Goal: Task Accomplishment & Management: Complete application form

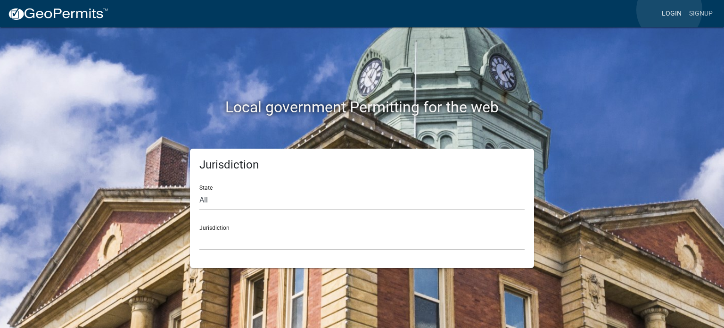
click at [670, 10] on link "Login" at bounding box center [671, 14] width 27 height 18
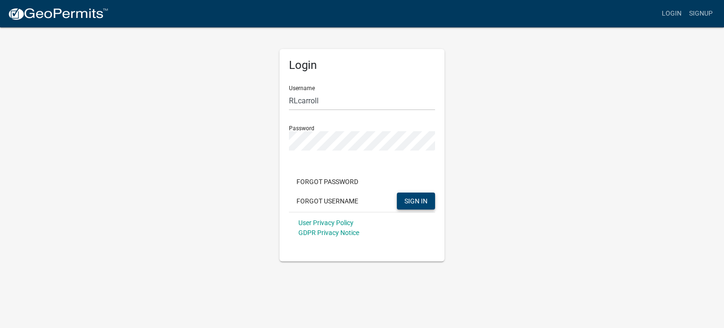
click at [412, 197] on span "SIGN IN" at bounding box center [416, 201] width 23 height 8
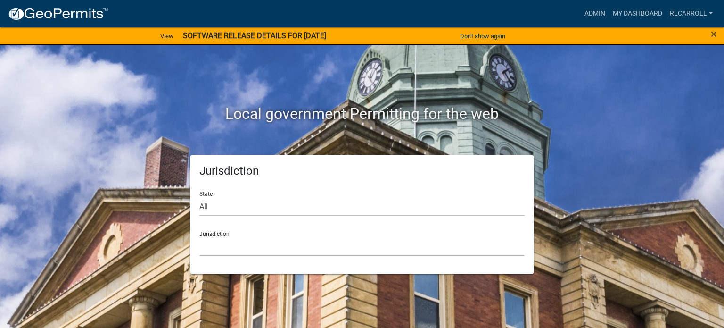
click at [79, 14] on img at bounding box center [58, 14] width 101 height 14
click at [250, 208] on select "All [US_STATE] [US_STATE] [US_STATE] [US_STATE] [US_STATE] [US_STATE] [US_STATE…" at bounding box center [361, 206] width 325 height 19
select select "[US_STATE]"
click at [199, 197] on select "All [US_STATE] [US_STATE] [US_STATE] [US_STATE] [US_STATE] [US_STATE] [US_STATE…" at bounding box center [361, 206] width 325 height 19
click at [248, 252] on select "[GEOGRAPHIC_DATA], [US_STATE][PERSON_NAME][GEOGRAPHIC_DATA], [US_STATE][PERSON_…" at bounding box center [361, 246] width 325 height 19
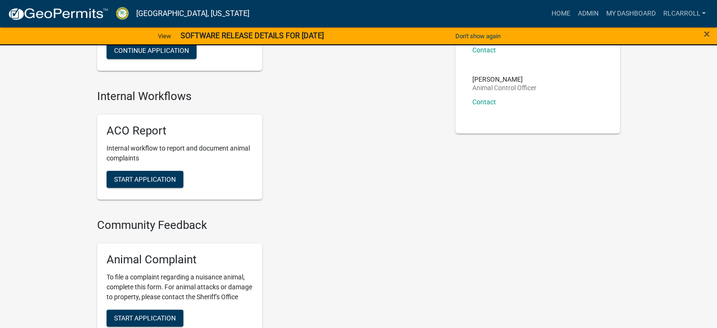
scroll to position [141, 0]
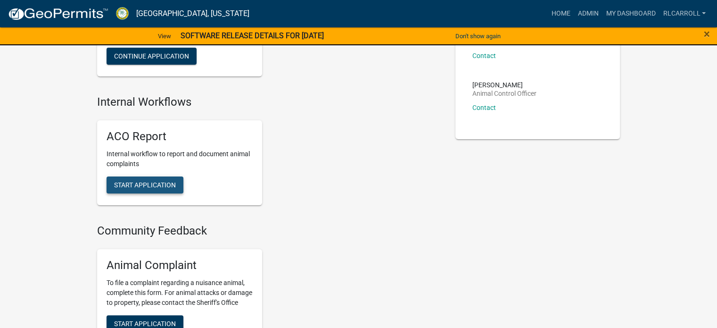
click at [150, 187] on span "Start Application" at bounding box center [145, 185] width 62 height 8
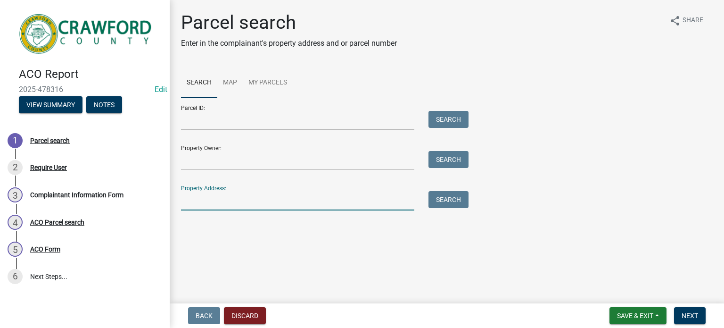
click at [200, 205] on input "Property Address:" at bounding box center [297, 200] width 233 height 19
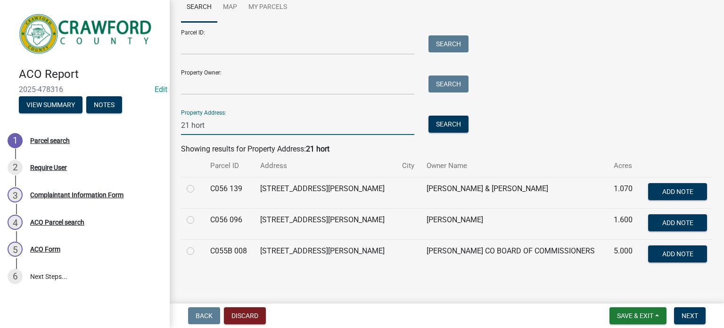
scroll to position [83, 0]
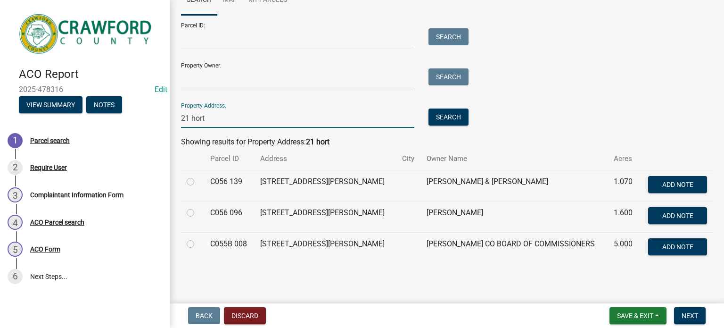
type input "21 hort"
click at [198, 238] on label at bounding box center [198, 238] width 0 height 0
click at [198, 241] on 008 "radio" at bounding box center [201, 241] width 6 height 6
radio 008 "true"
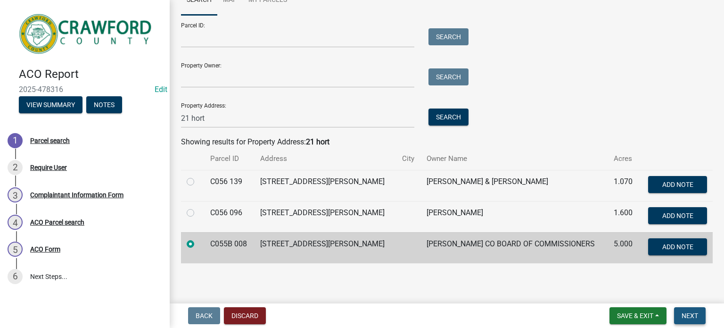
click at [691, 313] on span "Next" at bounding box center [690, 316] width 17 height 8
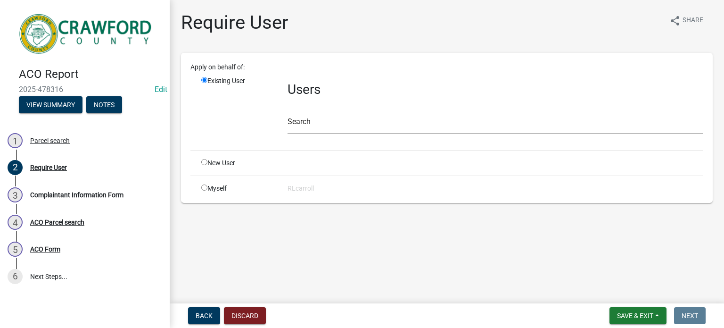
click at [205, 185] on input "radio" at bounding box center [204, 187] width 6 height 6
radio input "true"
radio input "false"
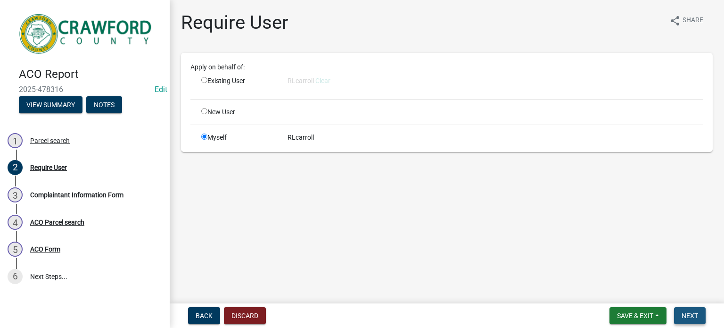
click at [686, 310] on button "Next" at bounding box center [690, 315] width 32 height 17
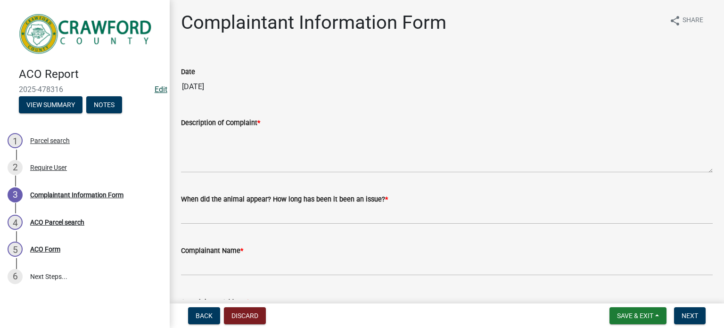
click at [159, 90] on link "Edit" at bounding box center [161, 89] width 13 height 9
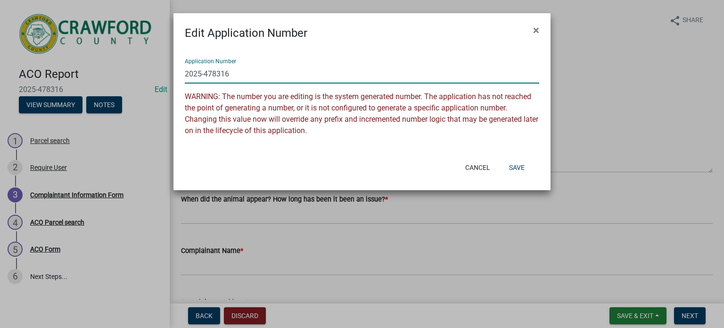
click at [186, 75] on input "2025-478316" at bounding box center [362, 73] width 355 height 19
type input "SO-Assist-2025-478316"
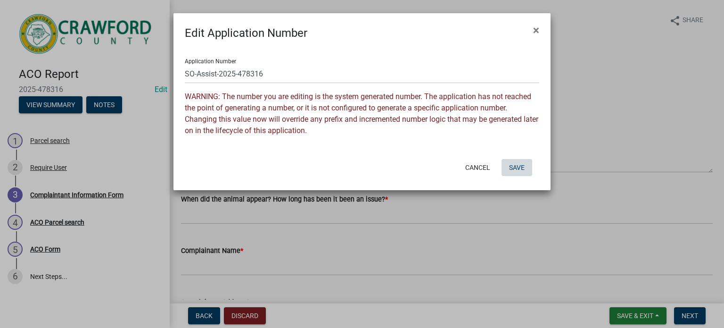
click at [516, 165] on button "Save" at bounding box center [517, 167] width 31 height 17
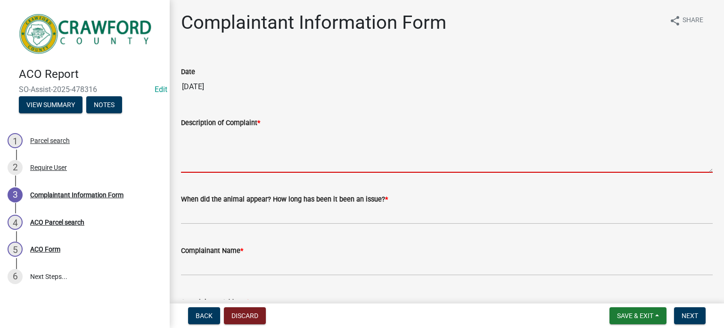
click at [217, 142] on textarea "Description of Complaint *" at bounding box center [447, 150] width 532 height 44
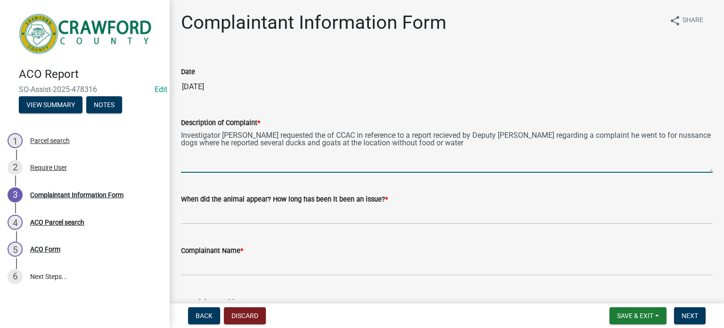
click at [412, 146] on textarea "Investigator [PERSON_NAME] requested the of CCAC in reference to a report recie…" at bounding box center [447, 150] width 532 height 44
click at [409, 133] on textarea "Investigator [PERSON_NAME] requested the of CCAC in reference to a report recie…" at bounding box center [447, 150] width 532 height 44
click at [408, 139] on textarea "Investigator [PERSON_NAME] requested the of CCAC in reference to a report recie…" at bounding box center [447, 150] width 532 height 44
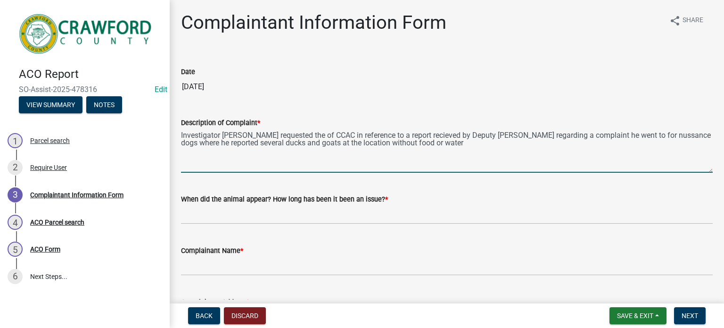
click at [412, 136] on textarea "Investigator [PERSON_NAME] requested the of CCAC in reference to a report recie…" at bounding box center [447, 150] width 532 height 44
click at [408, 133] on textarea "Investigator [PERSON_NAME] requested the of CCAC in reference to a report recie…" at bounding box center [447, 150] width 532 height 44
click at [624, 135] on textarea "Investigator [PERSON_NAME] requested the of CCAC in reference to a report recie…" at bounding box center [447, 150] width 532 height 44
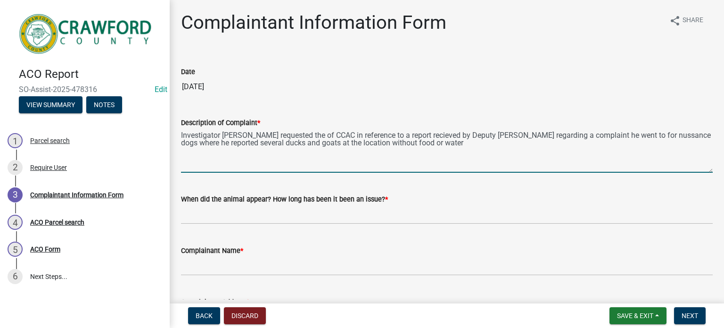
click at [425, 133] on textarea "Investigator [PERSON_NAME] requested the of CCAC in reference to a report recie…" at bounding box center [447, 150] width 532 height 44
click at [638, 136] on textarea "Investigator [PERSON_NAME] requested the of CCAC in reference to a report recei…" at bounding box center [447, 150] width 532 height 44
type textarea "Investigator [PERSON_NAME] requested the of CCAC in reference to a report recei…"
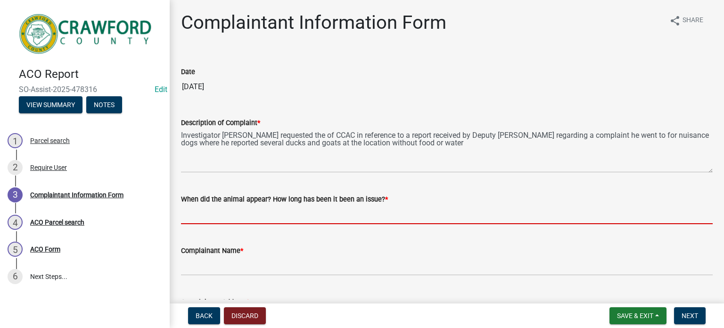
click at [299, 214] on input "When did the animal appear? How long has been it been an issue? *" at bounding box center [447, 214] width 532 height 19
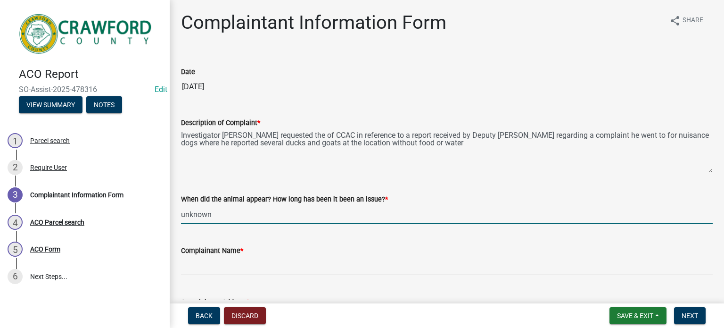
type input "unknown"
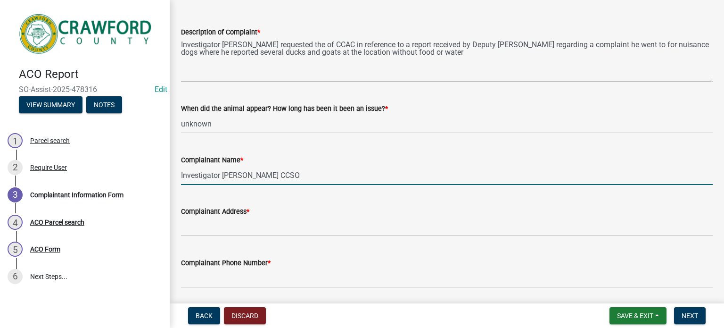
scroll to position [91, 0]
type input "Investigator [PERSON_NAME] CCSO"
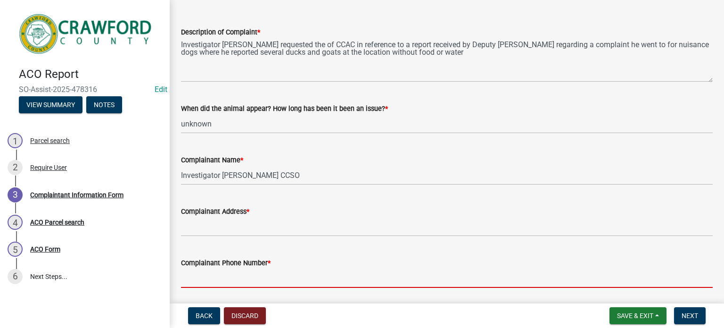
click at [229, 279] on input "Complainant Phone Number *" at bounding box center [447, 277] width 532 height 19
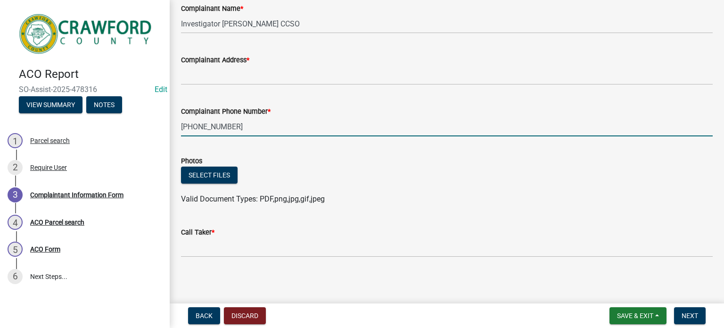
scroll to position [241, 0]
type input "[PHONE_NUMBER]"
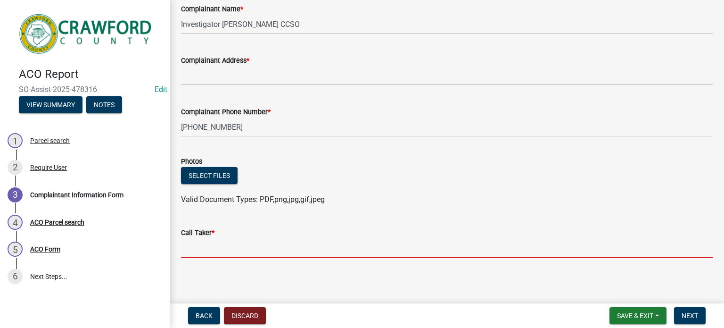
click at [202, 248] on input "Call Taker *" at bounding box center [447, 247] width 532 height 19
type input "ACO"
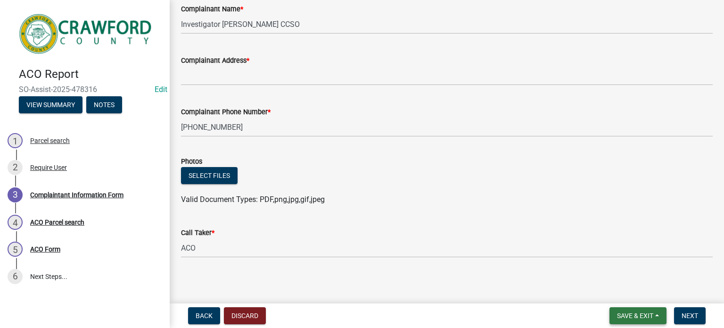
click at [624, 313] on span "Save & Exit" at bounding box center [635, 316] width 36 height 8
click at [624, 289] on button "Save & Exit" at bounding box center [628, 291] width 75 height 23
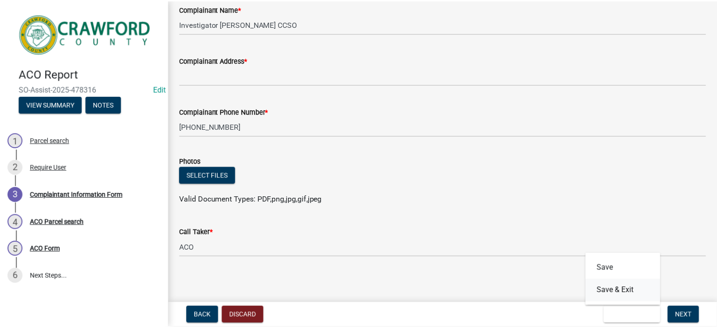
scroll to position [0, 0]
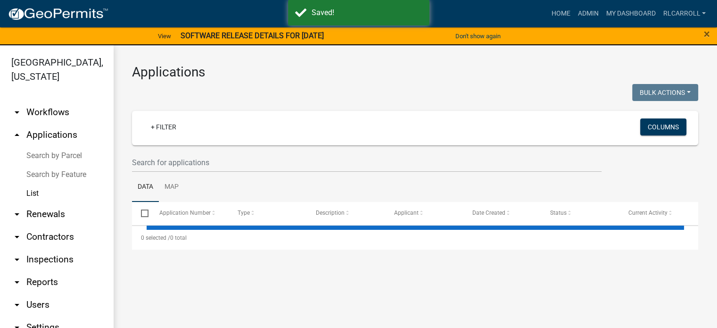
select select "3: 100"
